Goal: Transaction & Acquisition: Purchase product/service

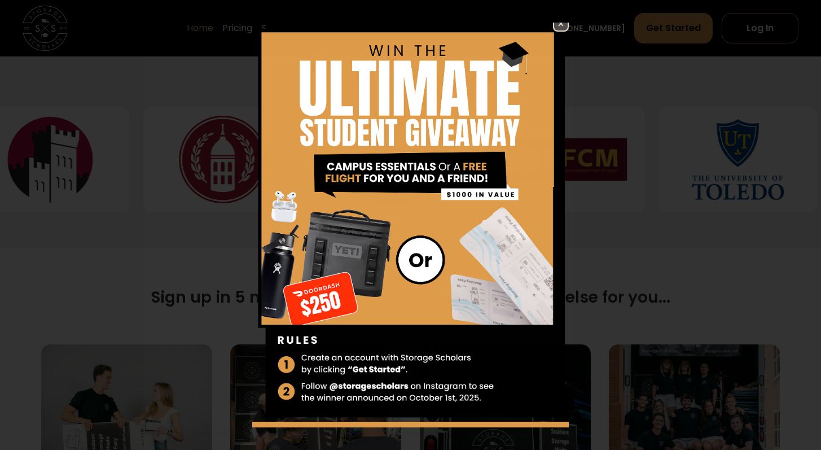
scroll to position [7, 0]
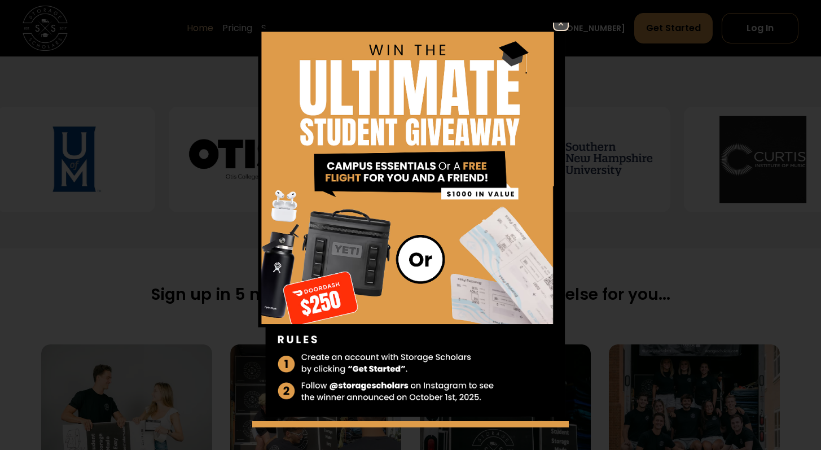
click at [554, 25] on img at bounding box center [561, 23] width 14 height 14
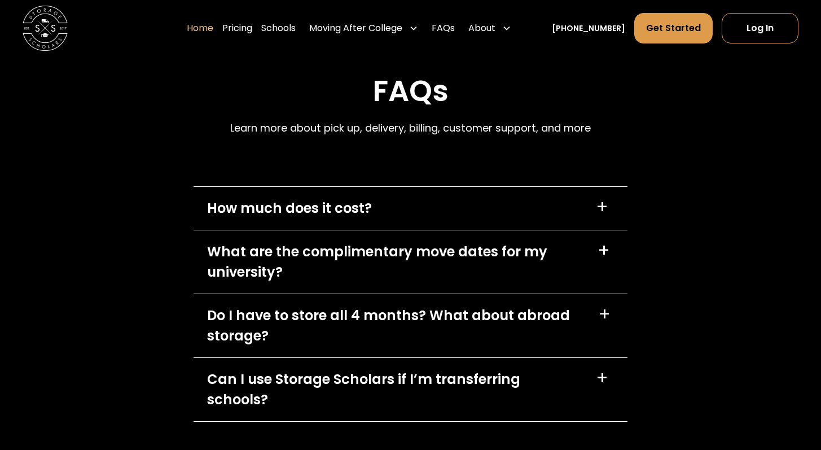
scroll to position [3104, 0]
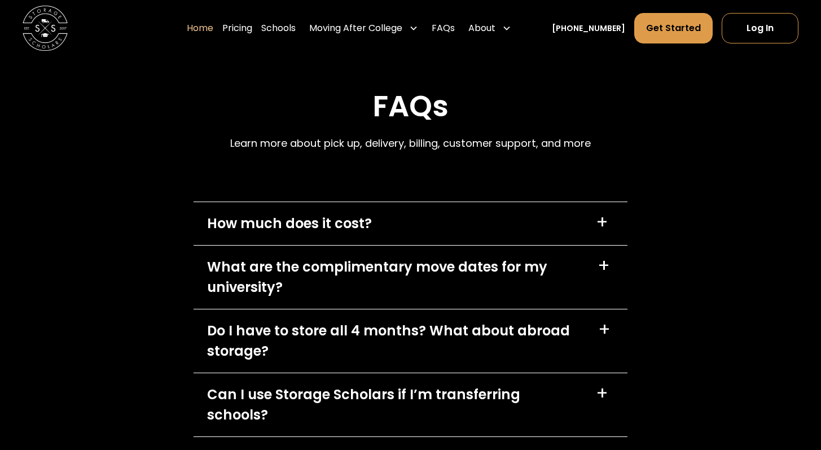
click at [603, 227] on div "+" at bounding box center [602, 222] width 12 height 18
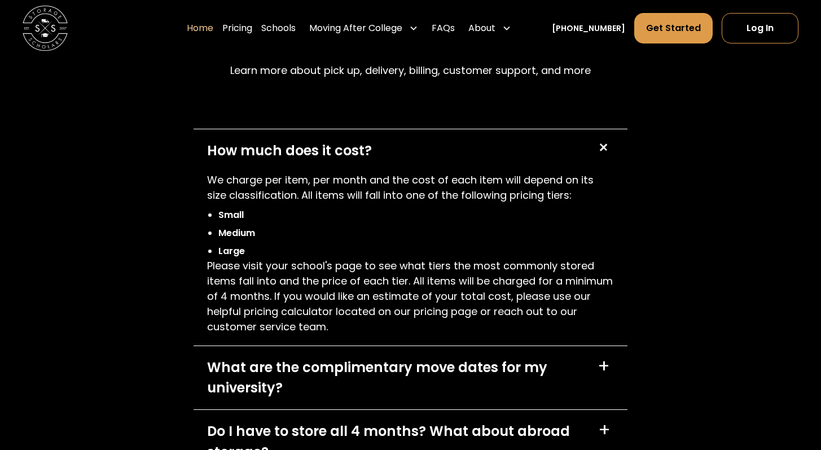
scroll to position [3181, 0]
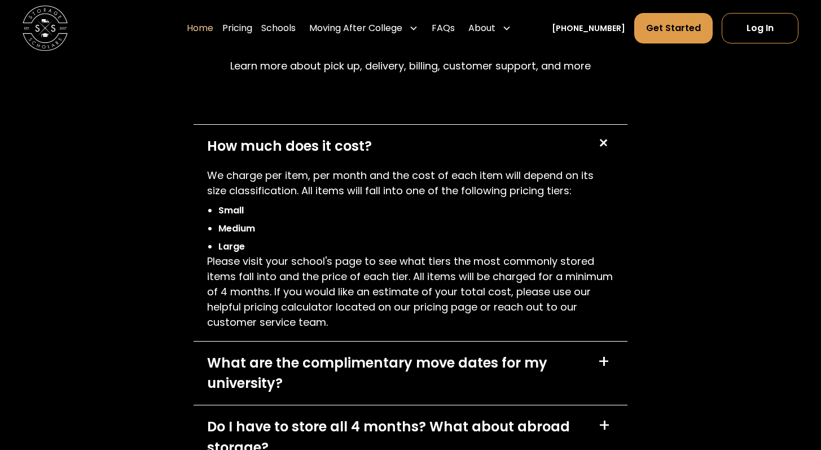
click at [602, 146] on div "+" at bounding box center [602, 142] width 21 height 21
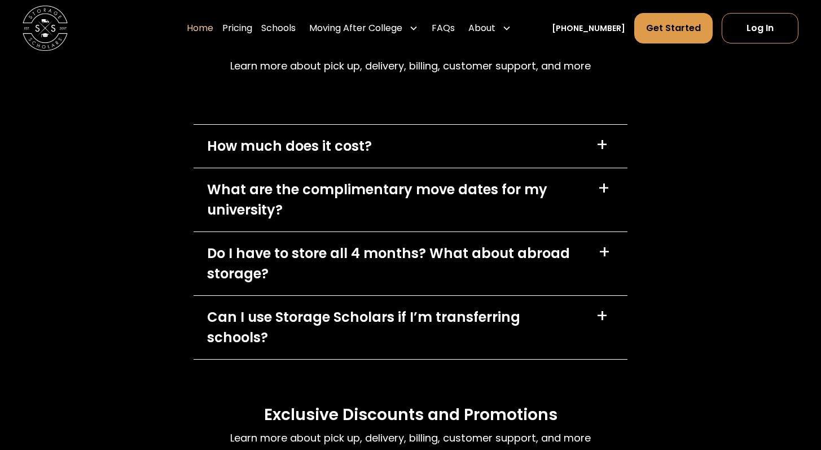
click at [611, 194] on div "+" at bounding box center [606, 189] width 16 height 18
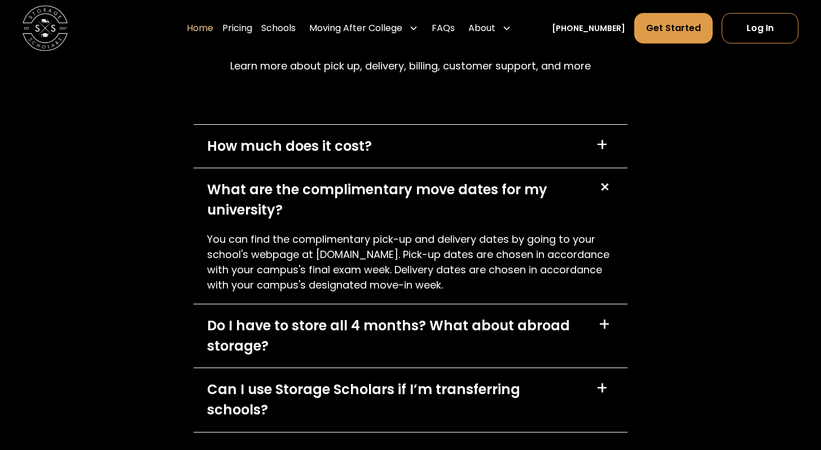
click at [611, 194] on div "+" at bounding box center [606, 188] width 24 height 24
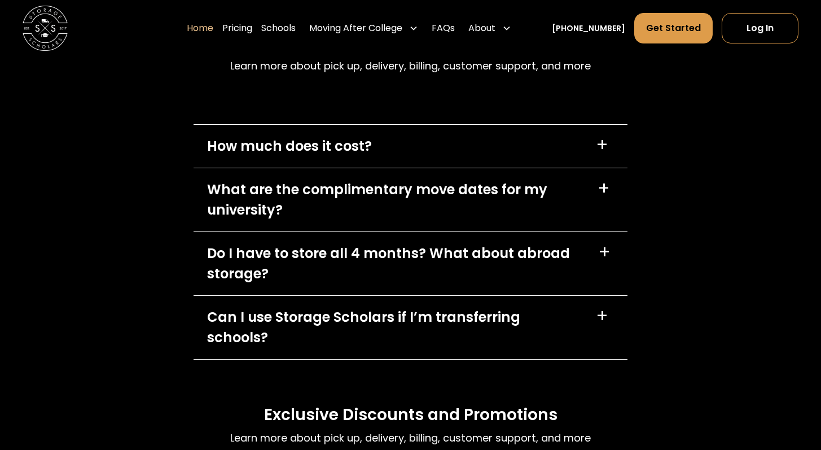
click at [611, 256] on div "+" at bounding box center [606, 252] width 16 height 18
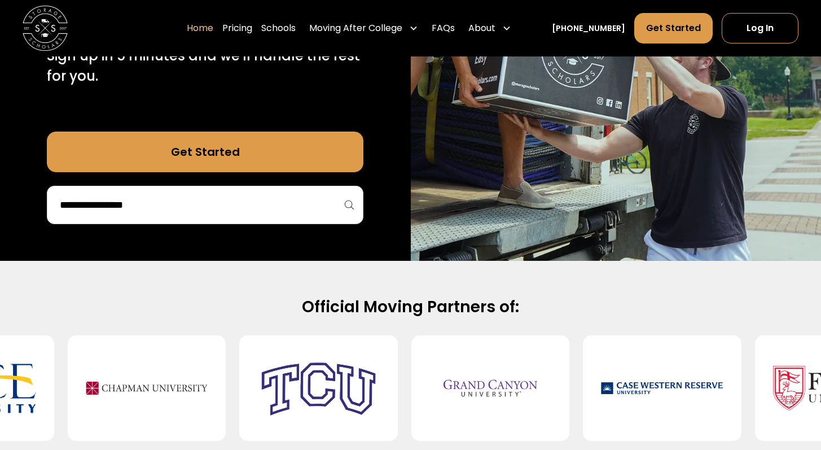
scroll to position [0, 0]
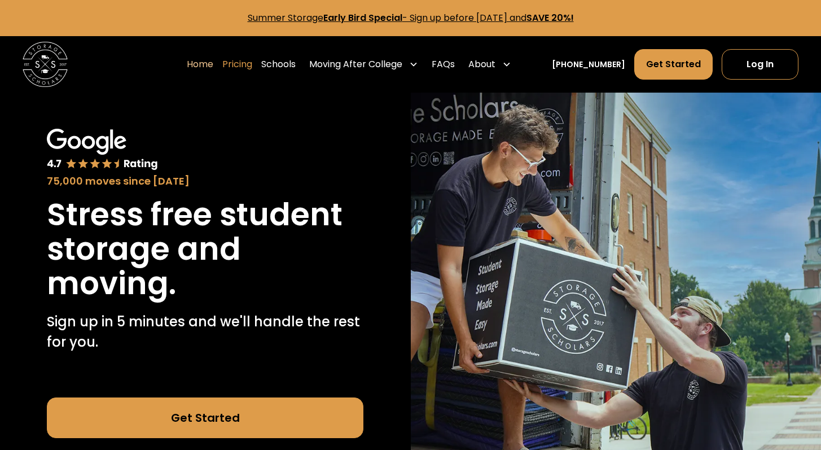
click at [252, 65] on link "Pricing" at bounding box center [237, 65] width 30 height 32
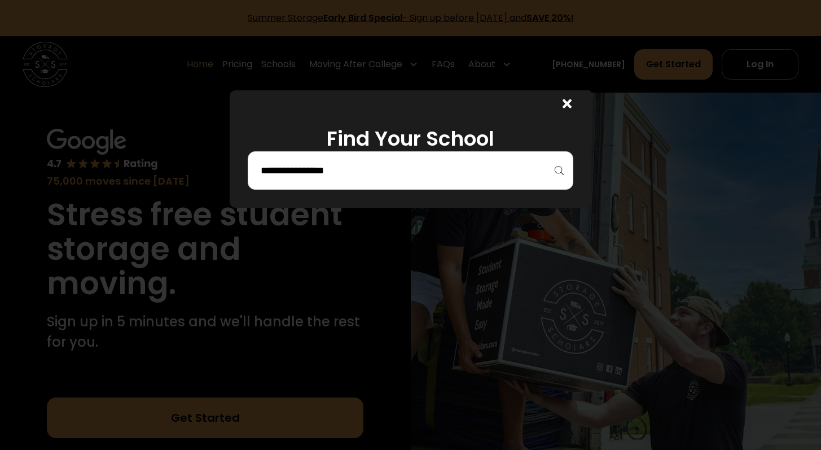
click at [411, 170] on input "search" at bounding box center [411, 170] width 302 height 19
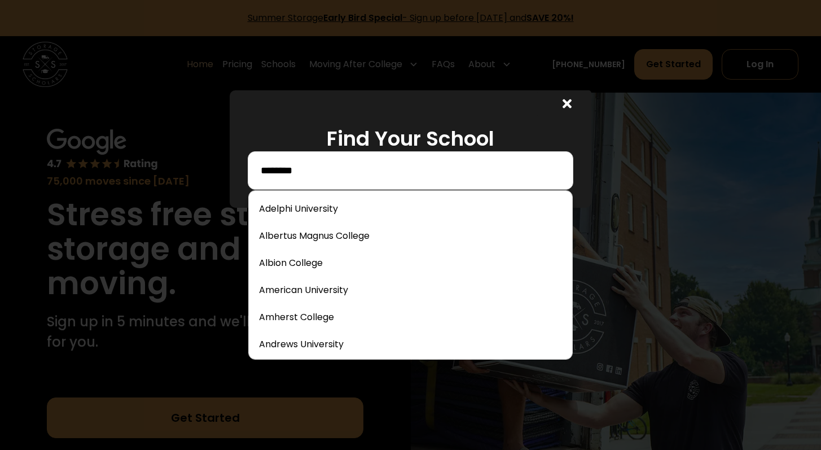
click at [366, 165] on input "********" at bounding box center [411, 170] width 302 height 19
click at [319, 174] on input "********" at bounding box center [411, 170] width 302 height 19
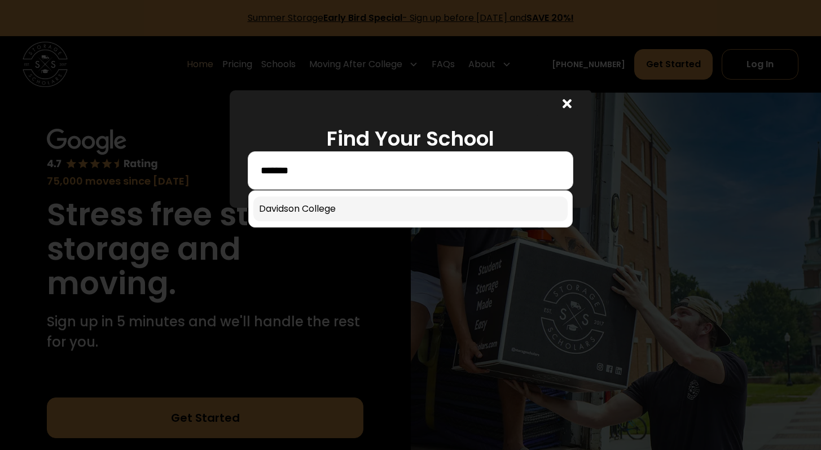
type input "*******"
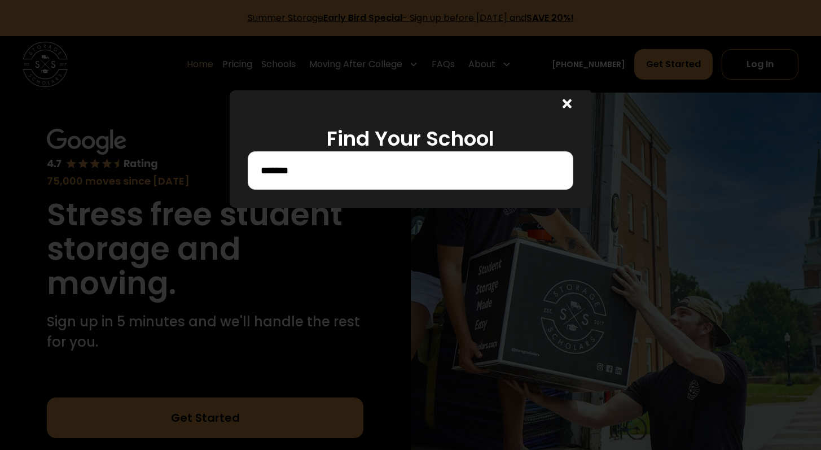
click at [571, 102] on icon at bounding box center [567, 103] width 9 height 9
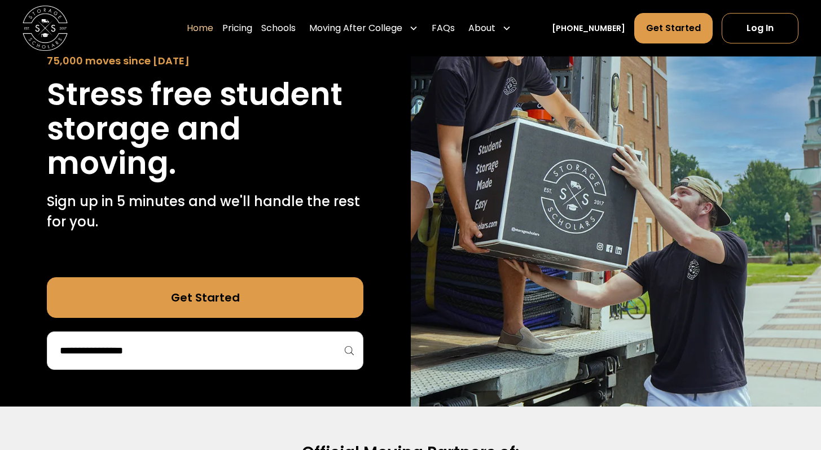
scroll to position [123, 0]
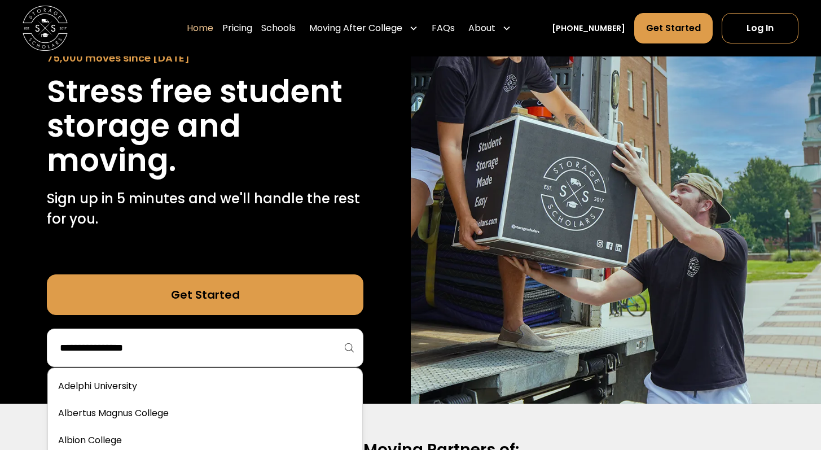
click at [244, 340] on input "search" at bounding box center [205, 347] width 293 height 19
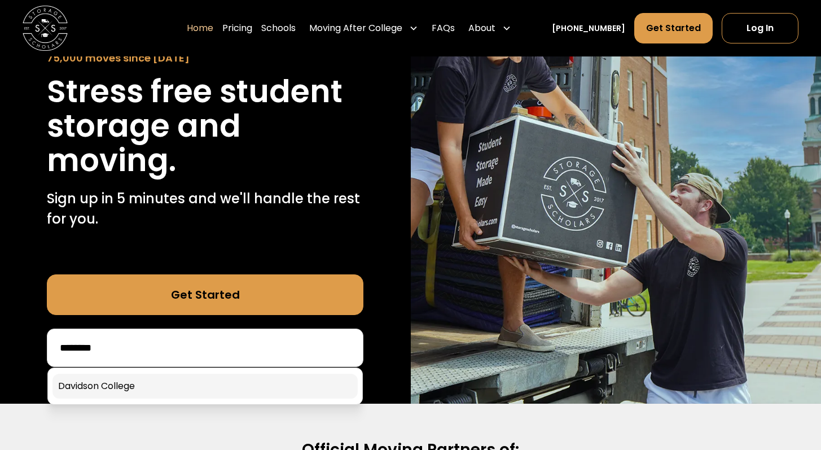
type input "********"
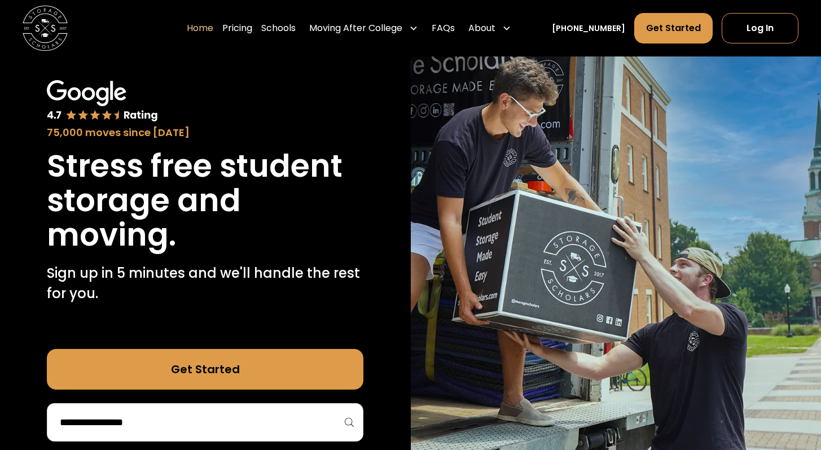
scroll to position [104, 0]
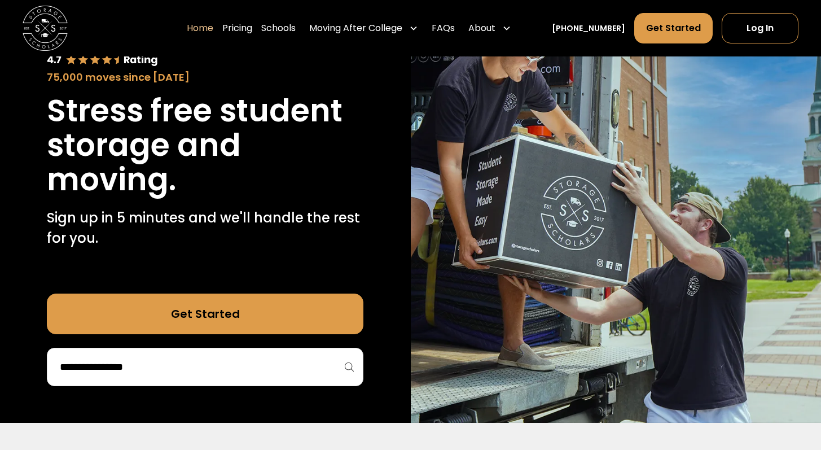
click at [216, 321] on link "Get Started" at bounding box center [205, 314] width 317 height 41
